Goal: Check status: Check status

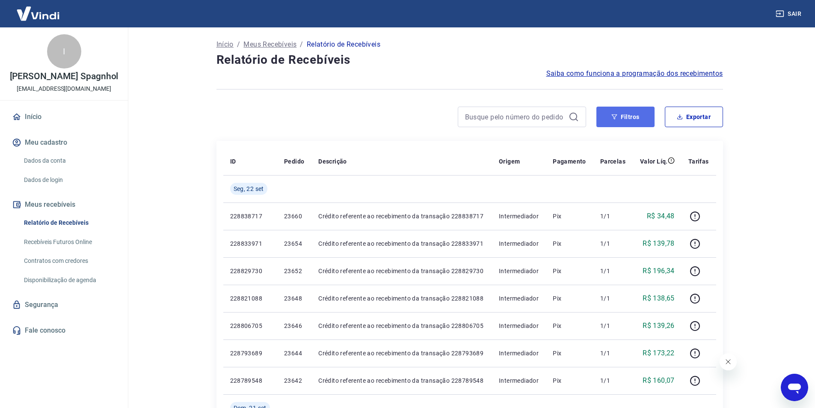
click at [631, 113] on button "Filtros" at bounding box center [625, 117] width 58 height 21
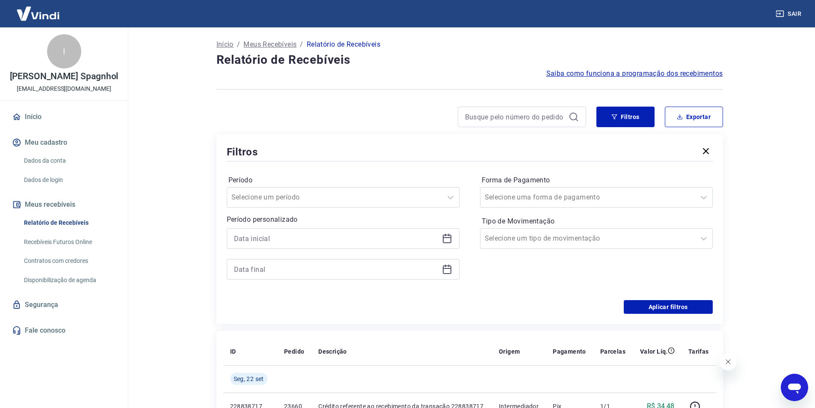
click at [448, 240] on icon at bounding box center [447, 238] width 10 height 10
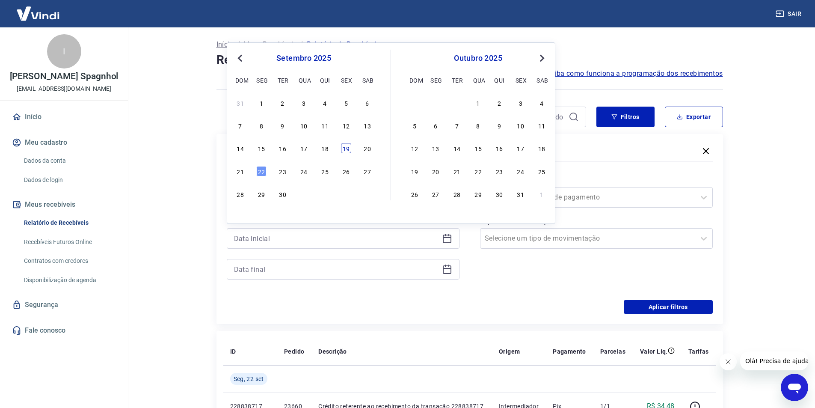
click at [341, 150] on div "19" at bounding box center [346, 148] width 10 height 10
type input "[DATE]"
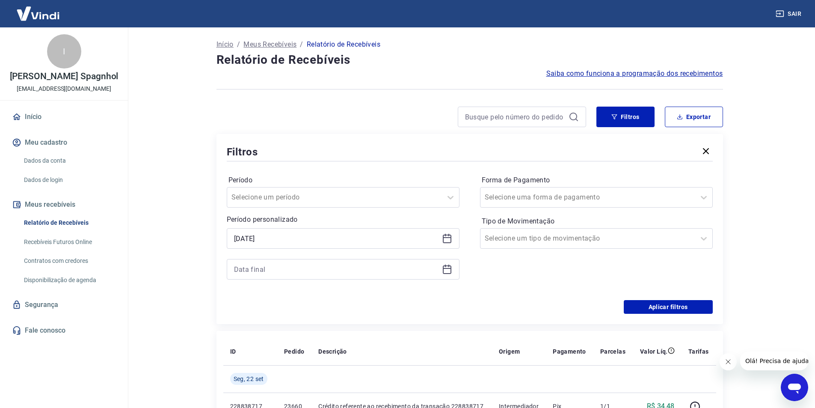
click at [446, 267] on icon at bounding box center [447, 269] width 10 height 10
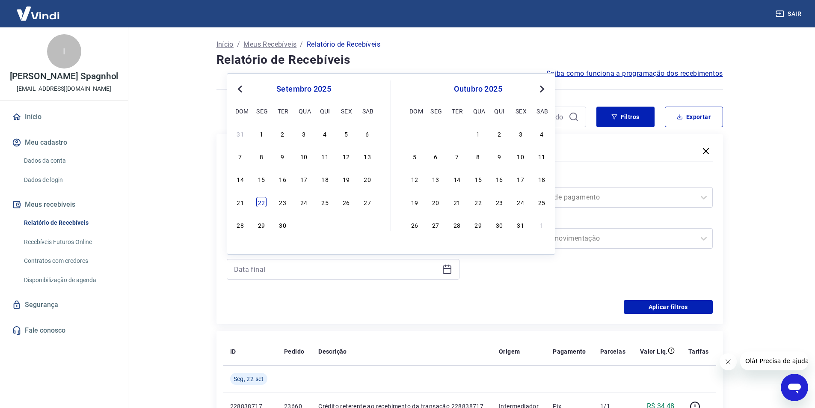
click at [264, 199] on div "22" at bounding box center [261, 202] width 10 height 10
click at [680, 302] on button "Aplicar filtros" at bounding box center [668, 307] width 89 height 14
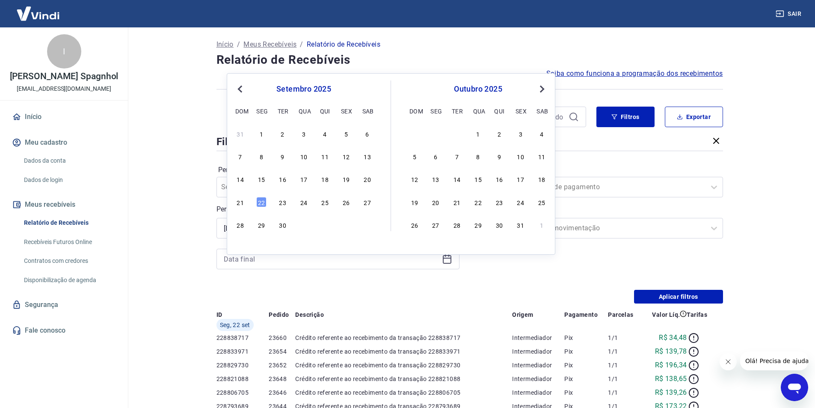
click at [655, 308] on div "Início / Meus Recebíveis / Relatório de Recebíveis Relatório de Recebíveis Saib…" at bounding box center [469, 377] width 527 height 700
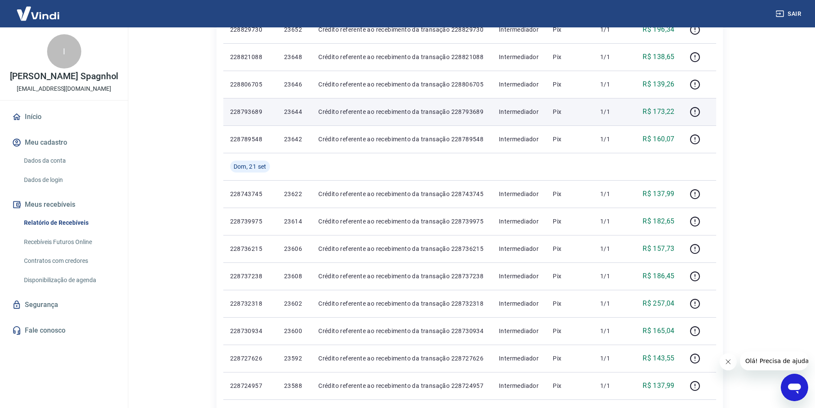
scroll to position [257, 0]
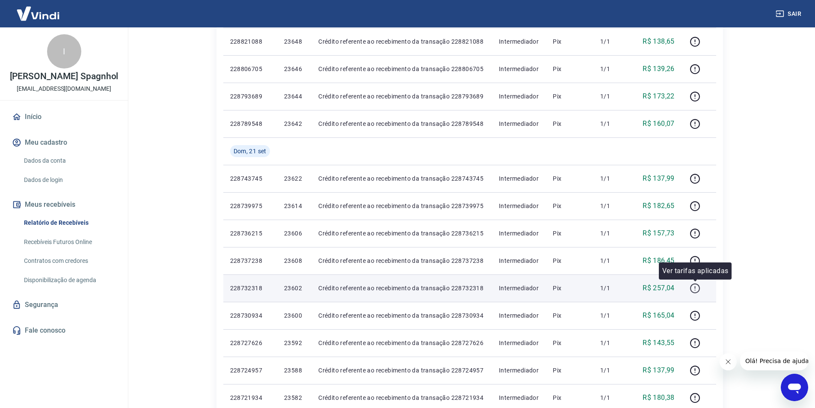
click at [692, 286] on icon "button" at bounding box center [695, 288] width 10 height 10
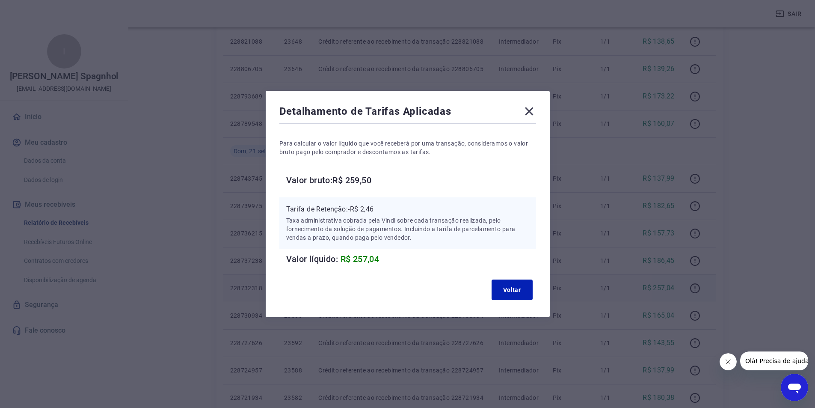
click at [534, 108] on icon at bounding box center [529, 111] width 14 height 14
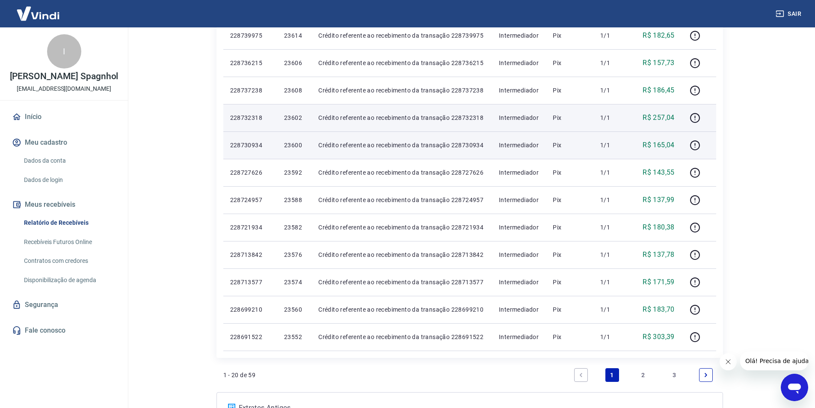
scroll to position [428, 0]
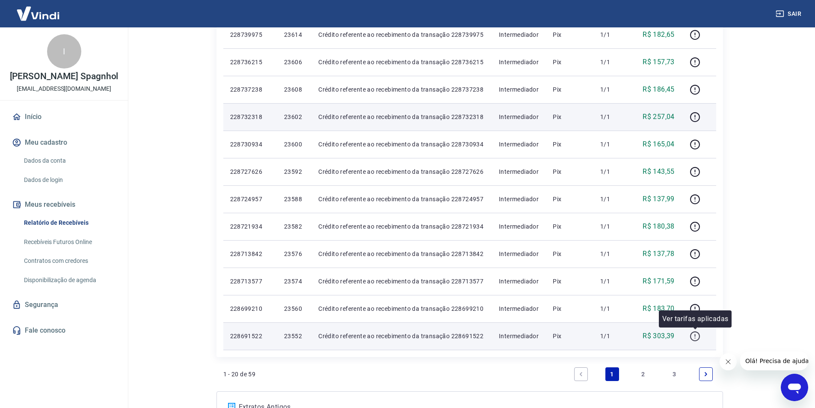
click at [697, 339] on icon "button" at bounding box center [695, 336] width 11 height 11
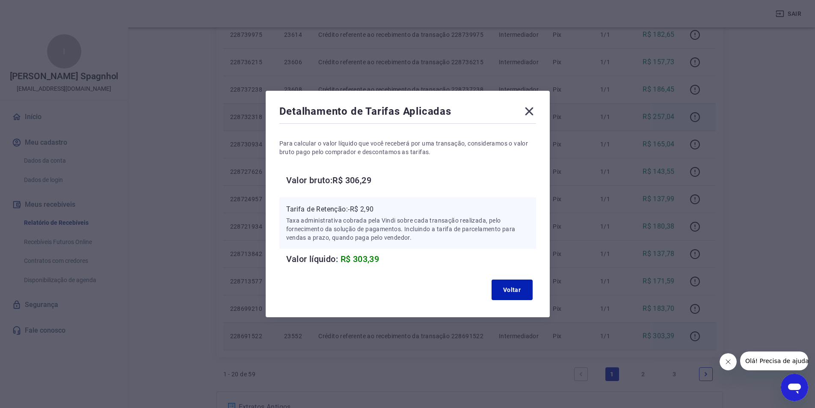
click at [526, 110] on icon at bounding box center [529, 111] width 14 height 14
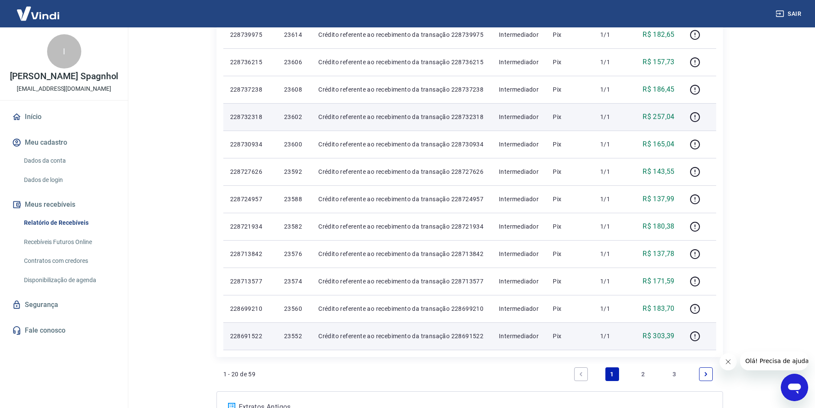
click at [643, 373] on link "2" at bounding box center [644, 374] width 14 height 14
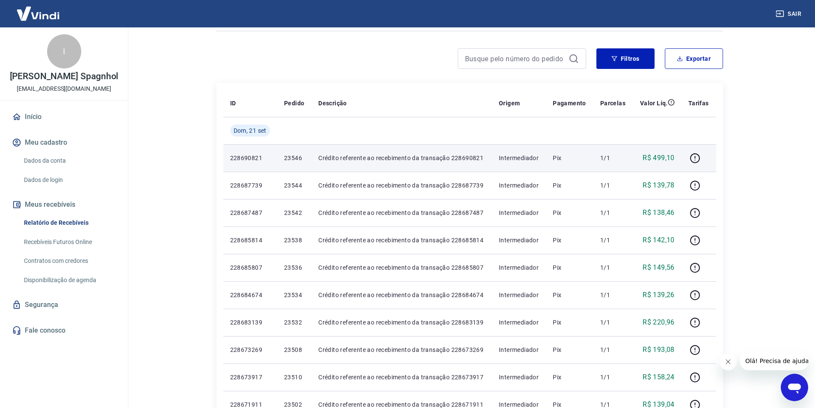
scroll to position [43, 0]
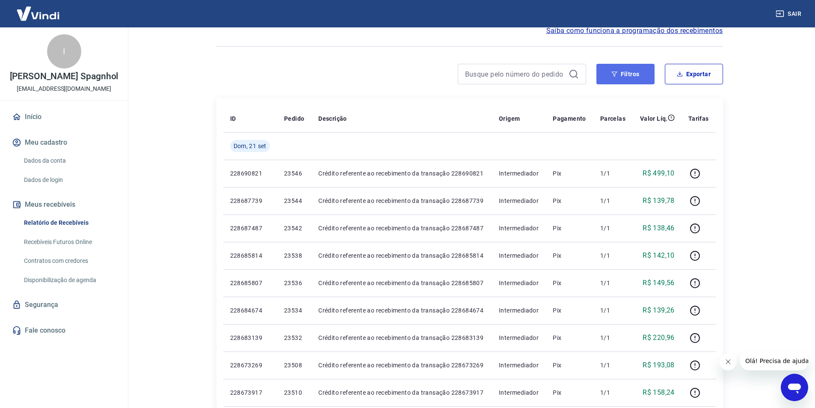
click at [609, 74] on button "Filtros" at bounding box center [625, 74] width 58 height 21
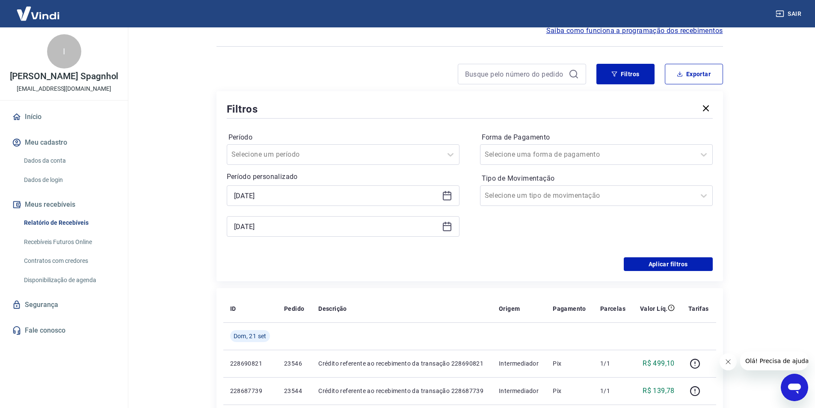
click at [448, 225] on icon at bounding box center [447, 225] width 9 height 1
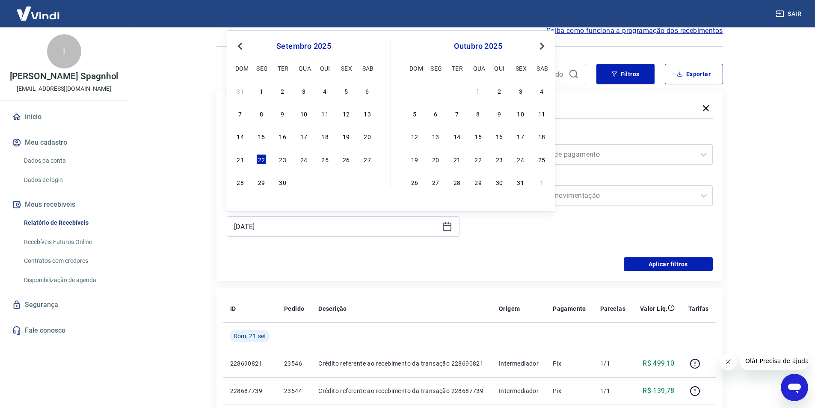
click at [343, 139] on div "19" at bounding box center [346, 136] width 10 height 10
type input "[DATE]"
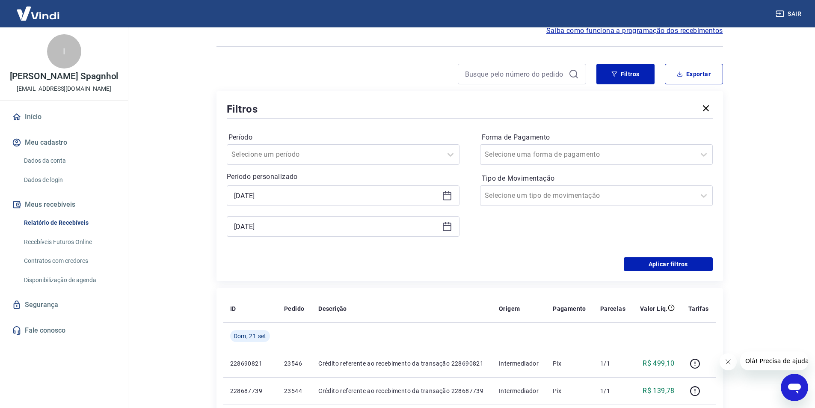
click at [617, 255] on div "Período Selecione um período Período personalizado [DATE] Selected date: [DATE]…" at bounding box center [470, 188] width 486 height 137
click at [628, 257] on div "Período Selecione um período Período personalizado [DATE] Selected date: [DATE]…" at bounding box center [470, 188] width 486 height 137
click at [635, 261] on button "Aplicar filtros" at bounding box center [668, 264] width 89 height 14
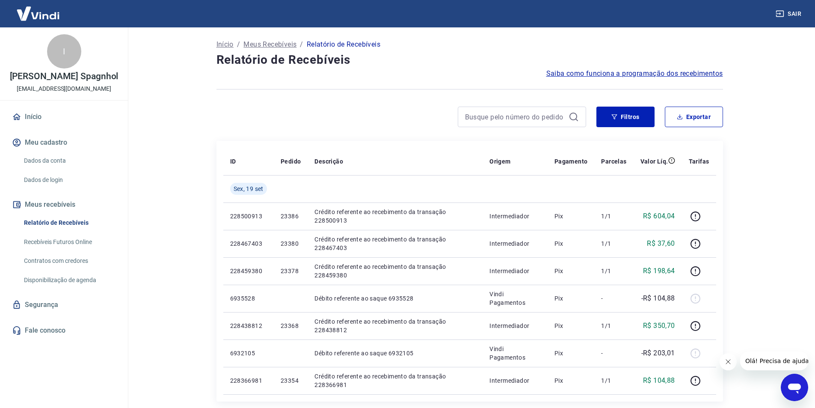
scroll to position [43, 0]
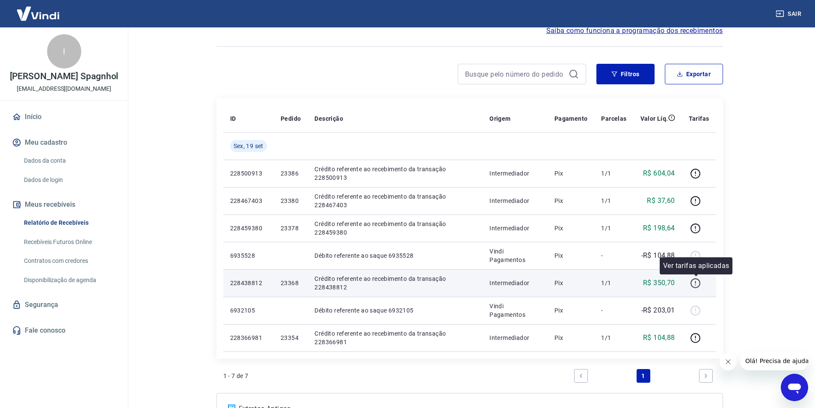
click at [696, 283] on icon "button" at bounding box center [695, 283] width 11 height 11
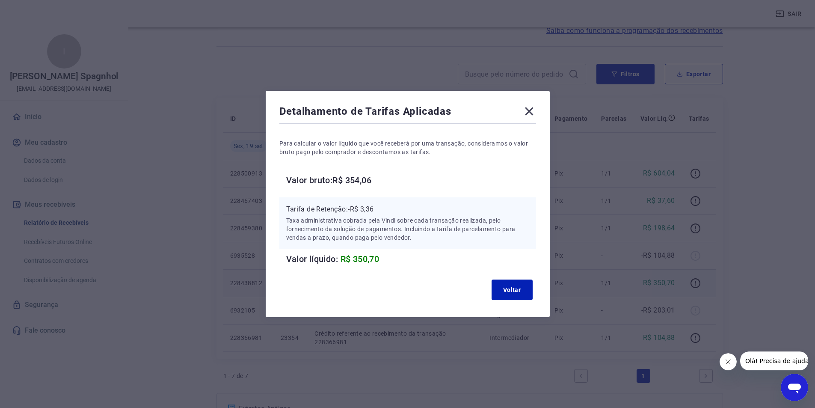
click at [530, 111] on icon at bounding box center [529, 111] width 14 height 14
